Goal: Check status: Check status

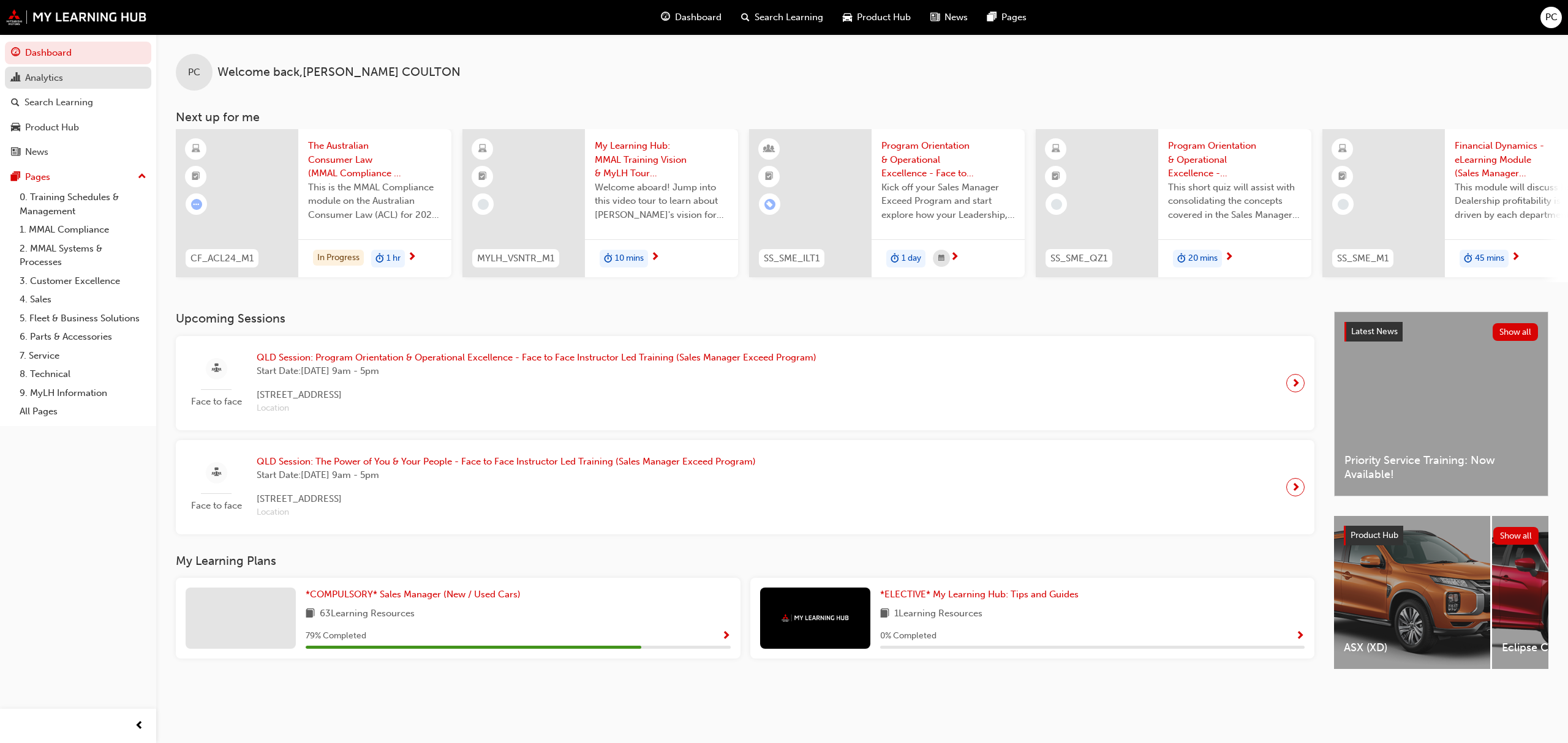
click at [48, 77] on div "Analytics" at bounding box center [44, 78] width 38 height 14
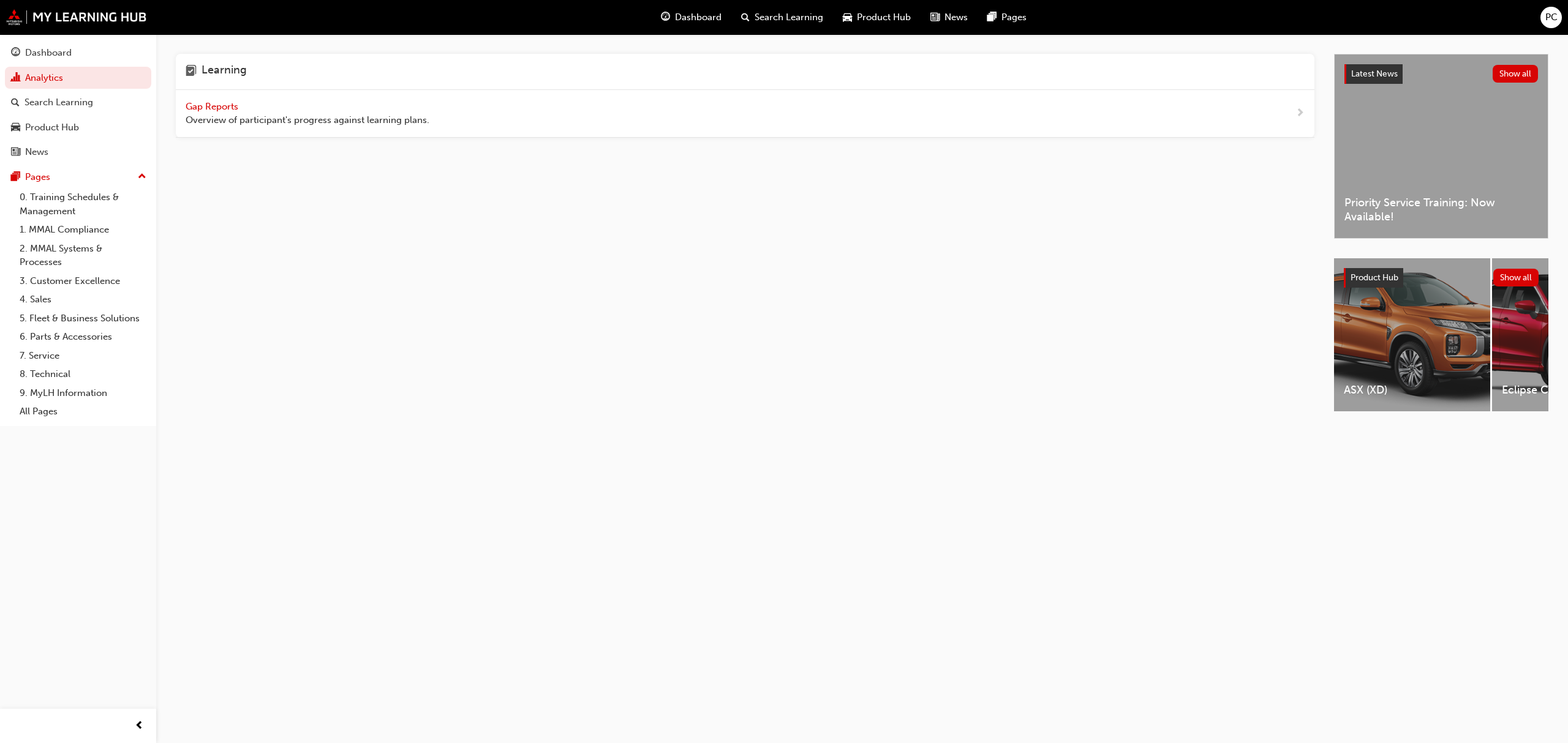
click at [221, 106] on span "Gap Reports" at bounding box center [213, 107] width 55 height 11
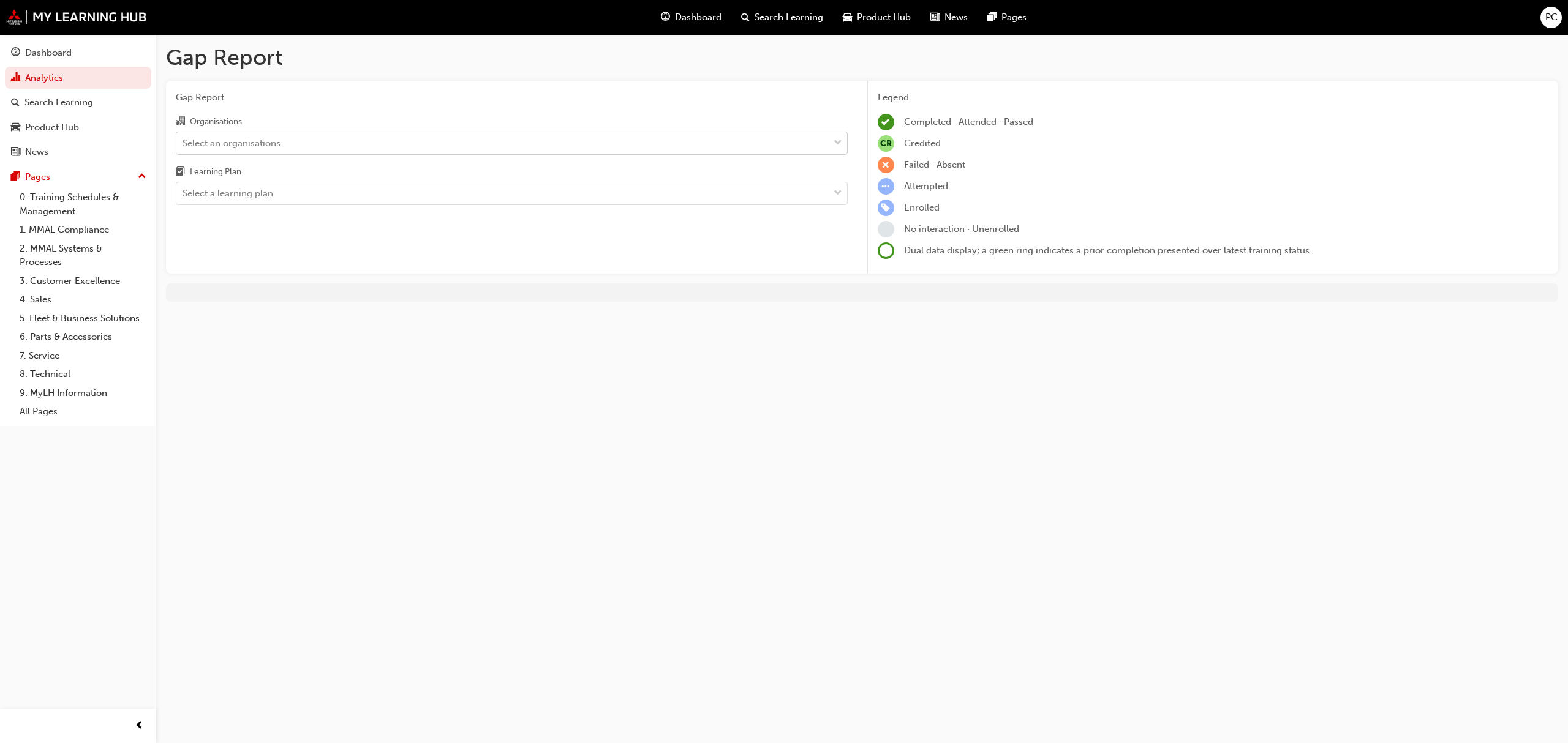
click at [836, 145] on span "down-icon" at bounding box center [838, 143] width 9 height 16
click at [184, 145] on input "Organisations Select an organisations" at bounding box center [183, 142] width 1 height 10
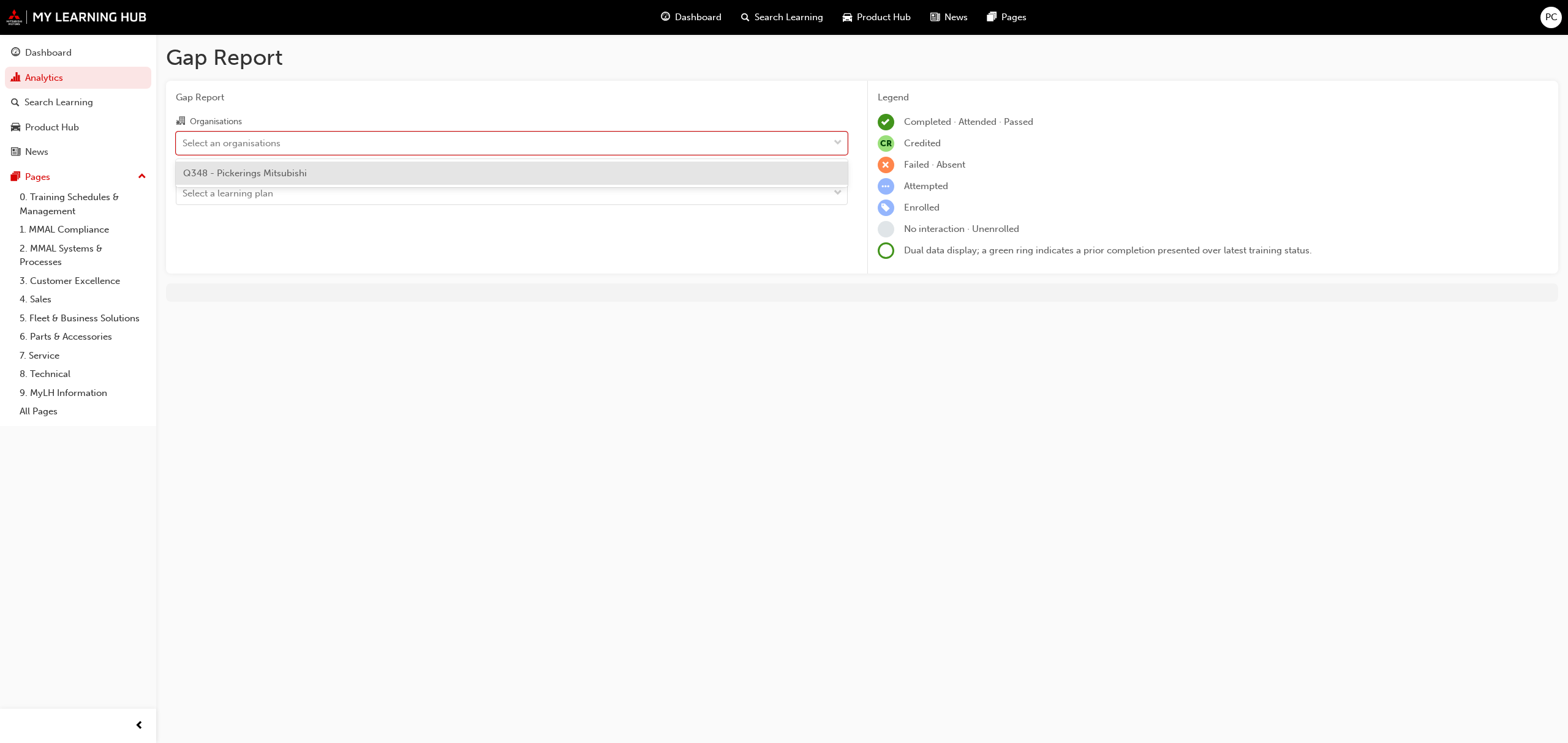
click at [365, 177] on div "Q348 - Pickerings Mitsubishi" at bounding box center [511, 173] width 672 height 24
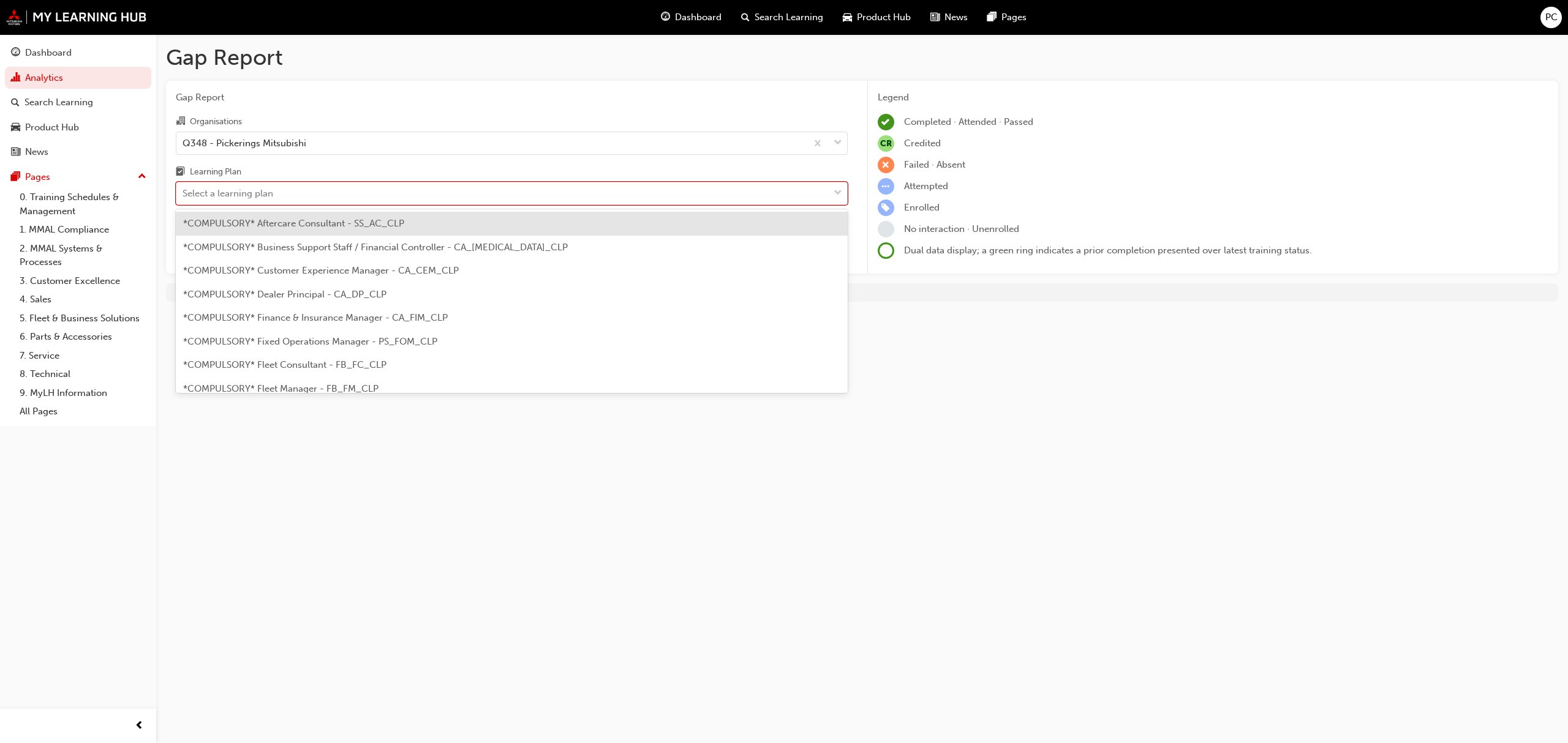
click at [464, 191] on div "Select a learning plan" at bounding box center [502, 193] width 652 height 22
click at [184, 191] on input "Learning Plan option *COMPULSORY* Aftercare Consultant - SS_AC_CLP focused, 1 o…" at bounding box center [183, 193] width 1 height 10
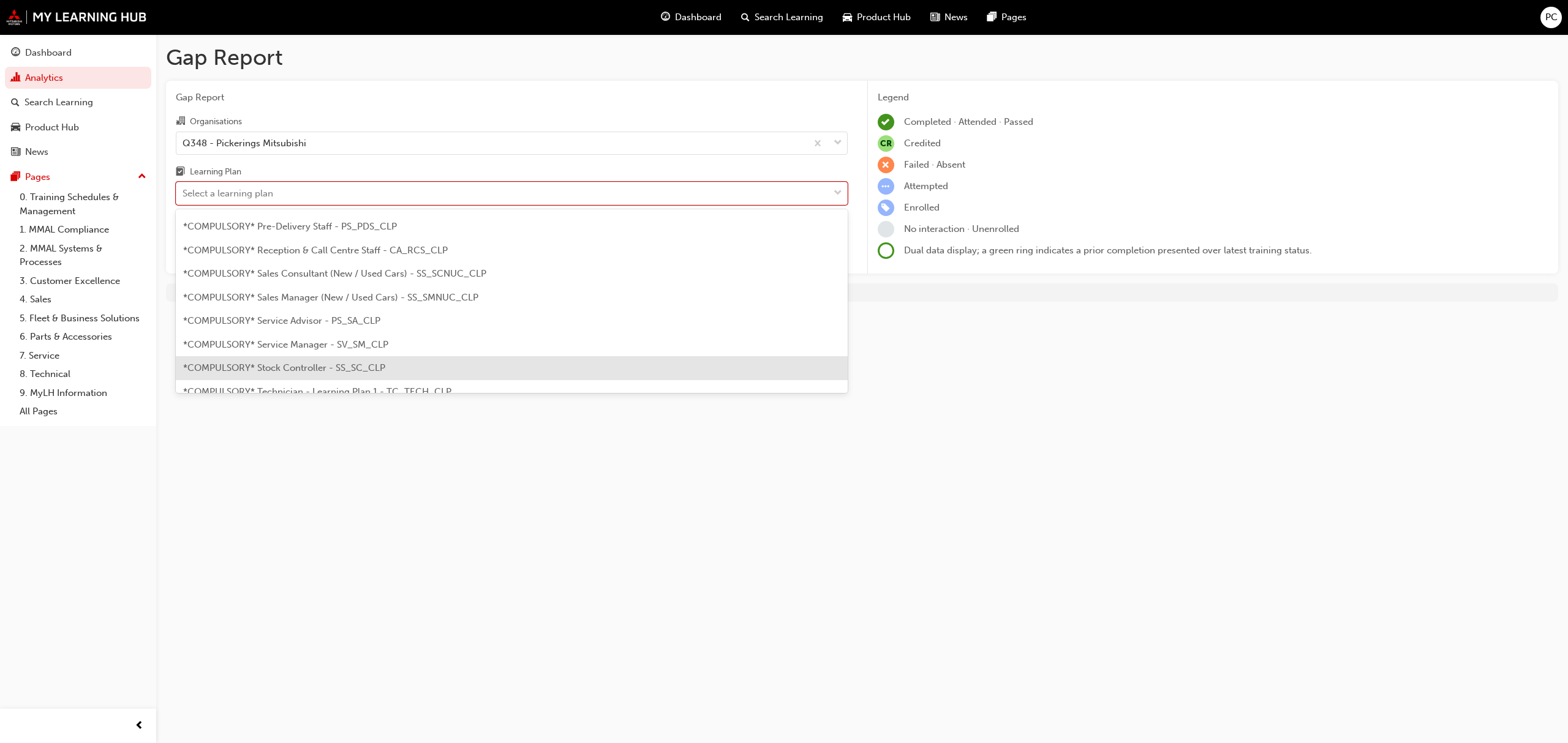
scroll to position [326, 0]
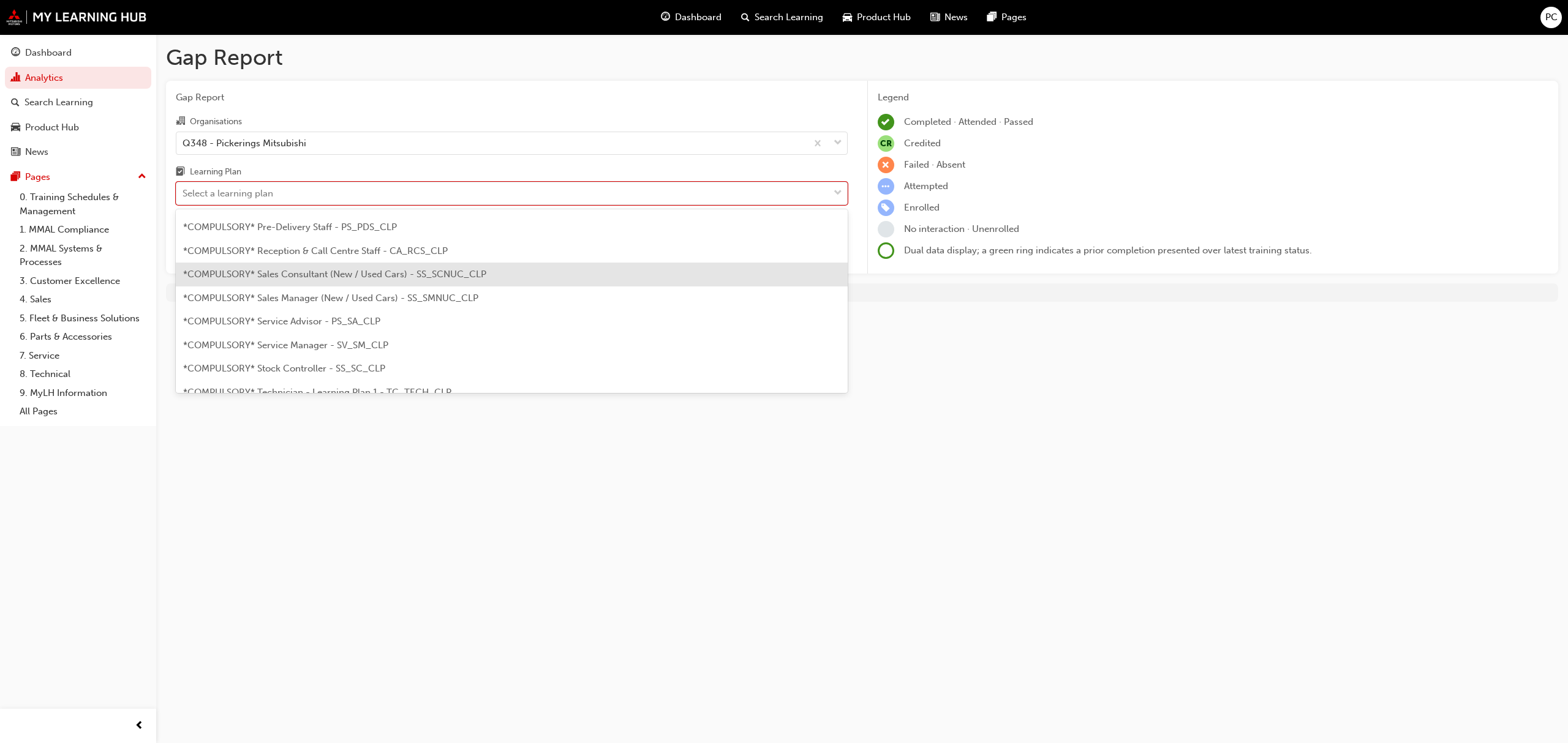
click at [439, 279] on span "*COMPULSORY* Sales Consultant (New / Used Cars) - SS_SCNUC_CLP" at bounding box center [335, 274] width 303 height 11
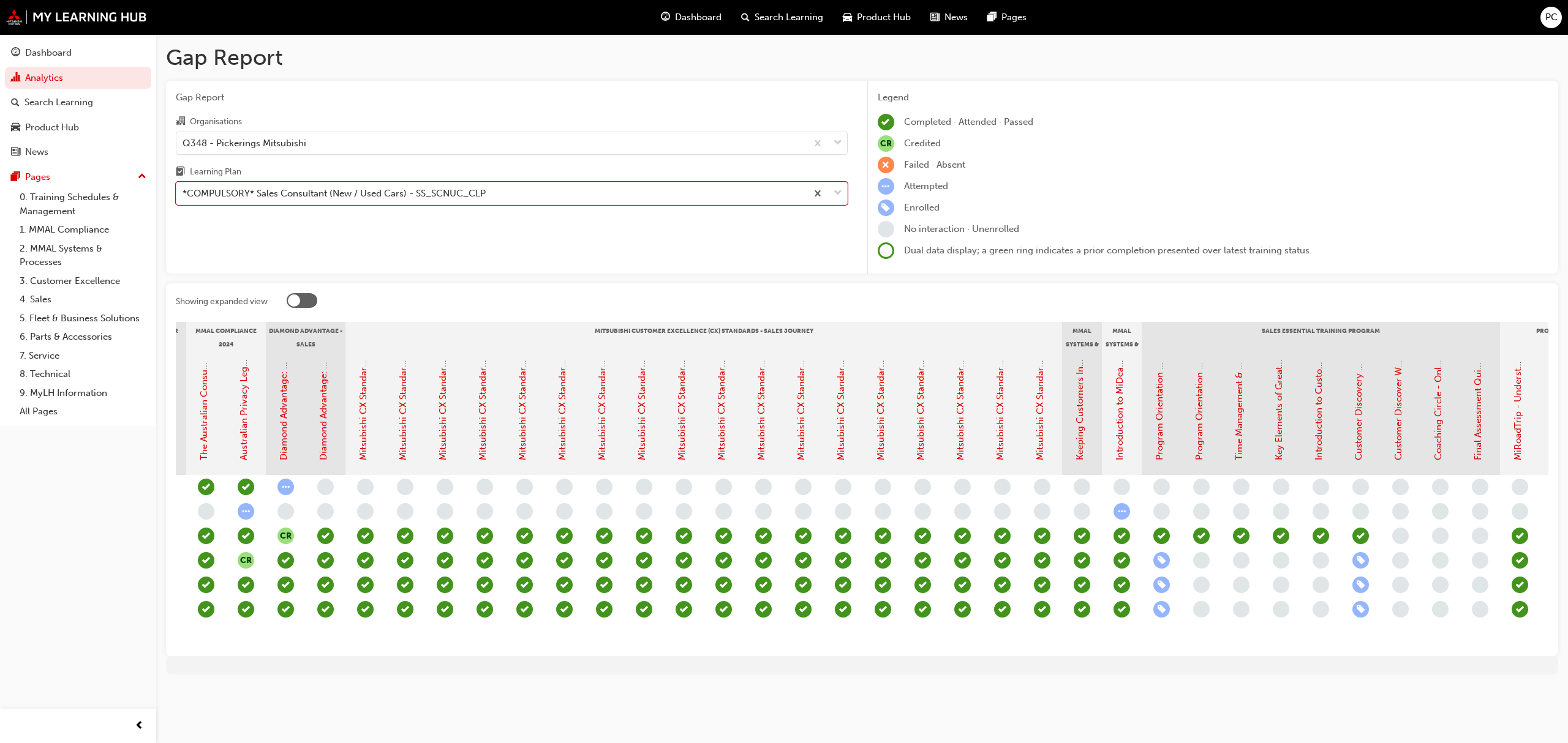
scroll to position [0, 296]
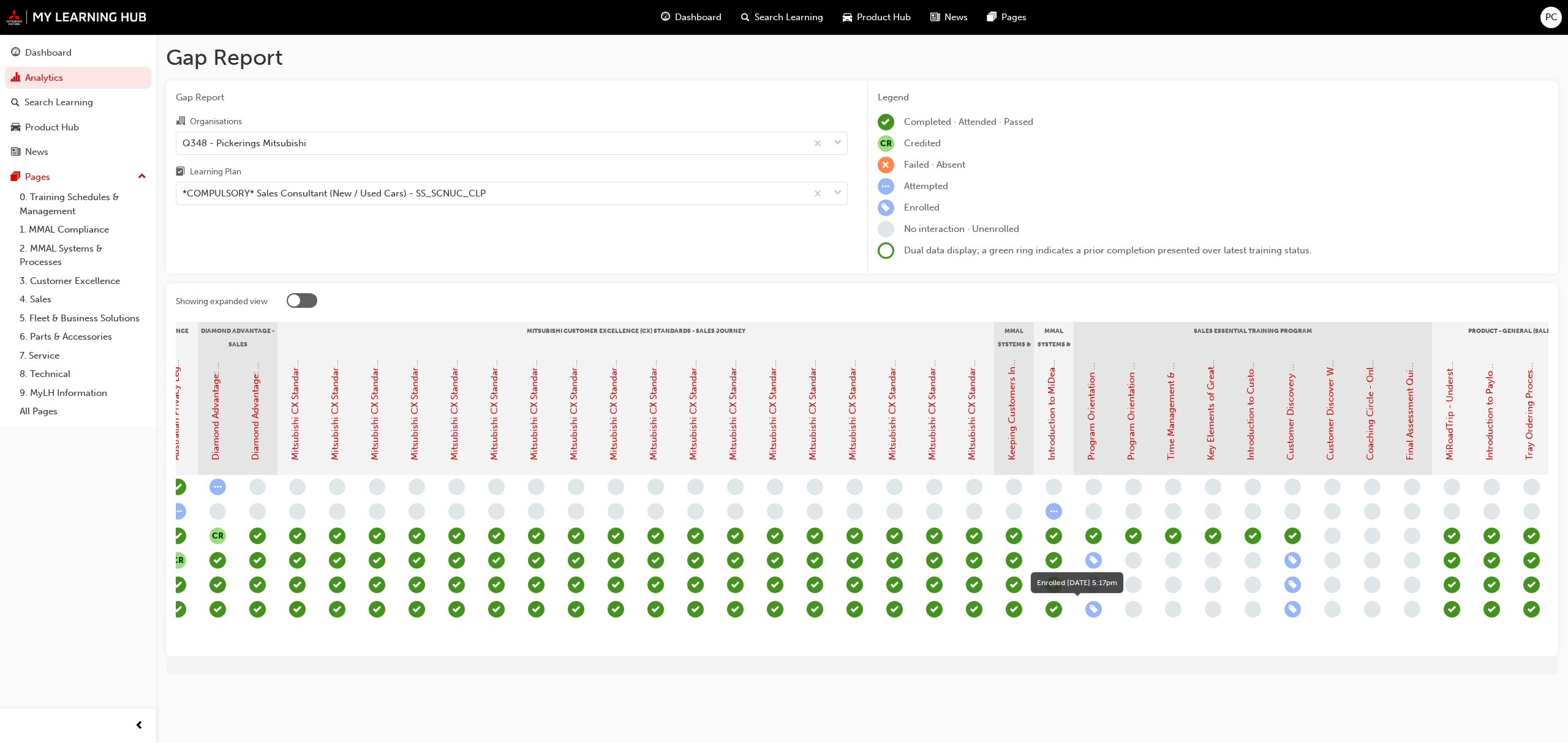
click at [1091, 612] on span "learningRecordVerb_ENROLL-icon" at bounding box center [1093, 609] width 16 height 16
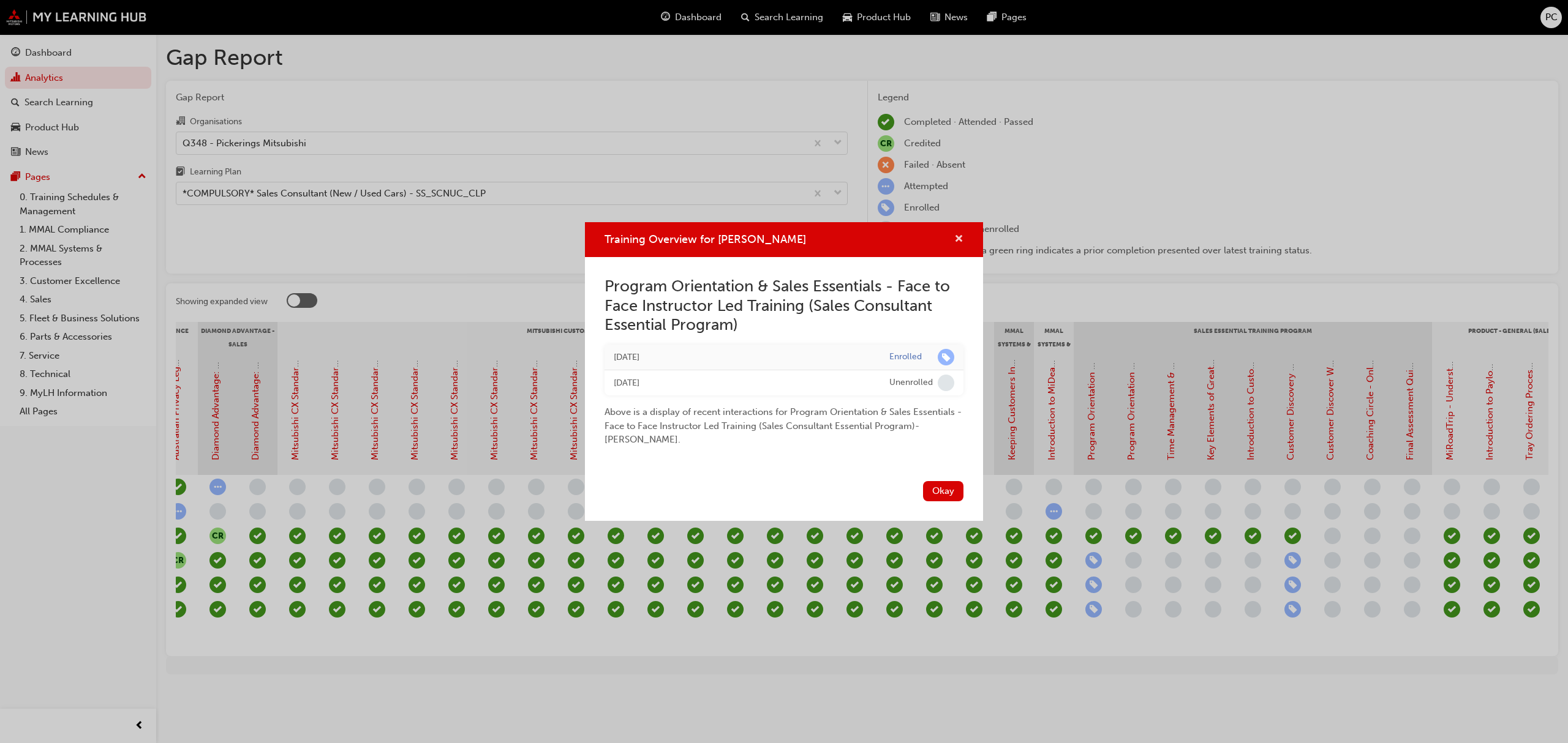
click at [961, 239] on span "cross-icon" at bounding box center [959, 240] width 9 height 11
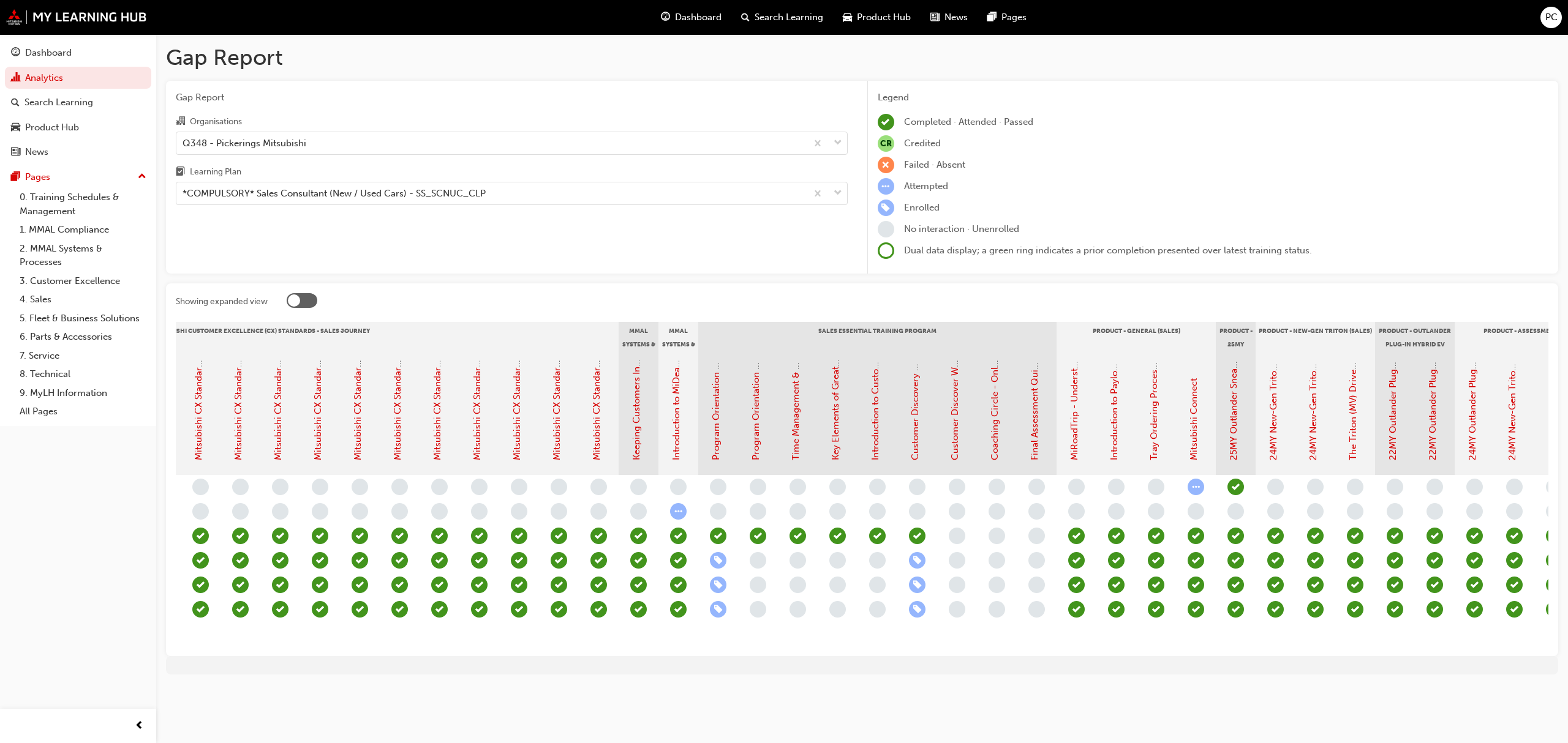
scroll to position [0, 816]
